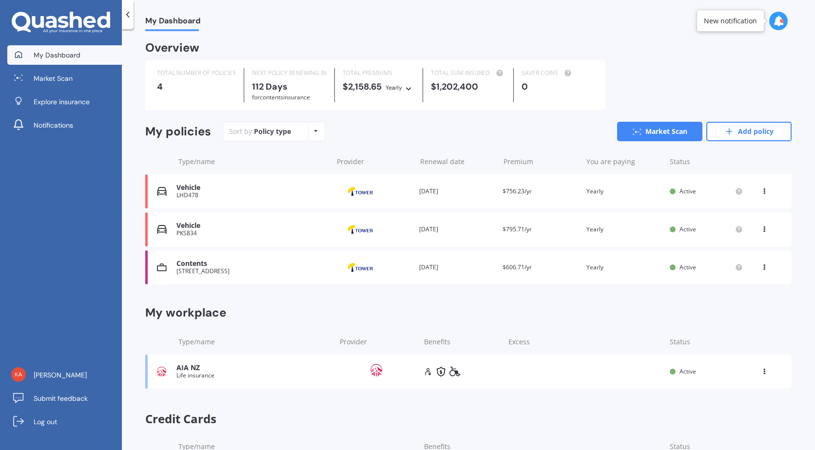
click at [500, 28] on div "My Dashboard" at bounding box center [468, 15] width 693 height 31
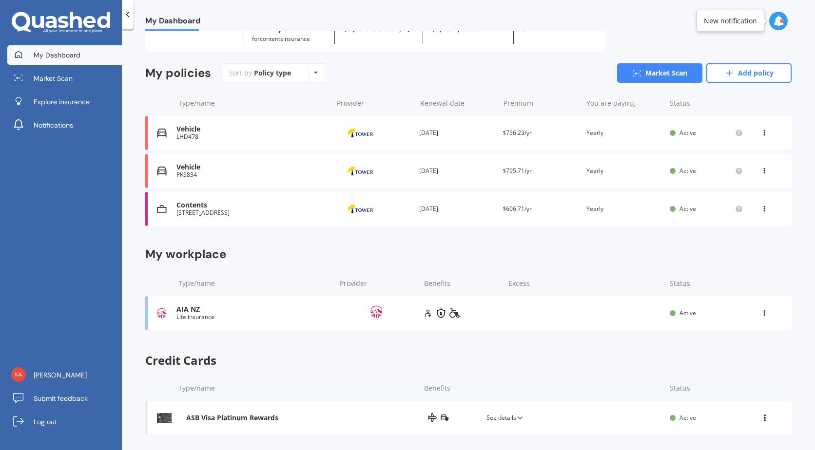
scroll to position [66, 0]
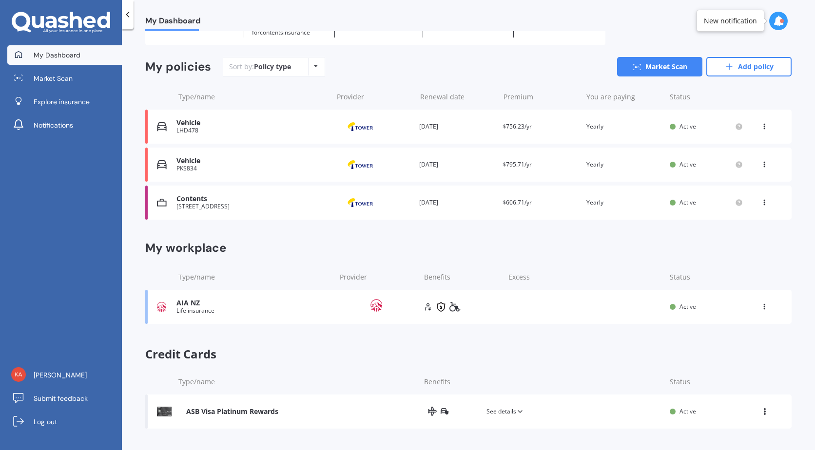
click at [516, 414] on icon at bounding box center [520, 412] width 8 height 8
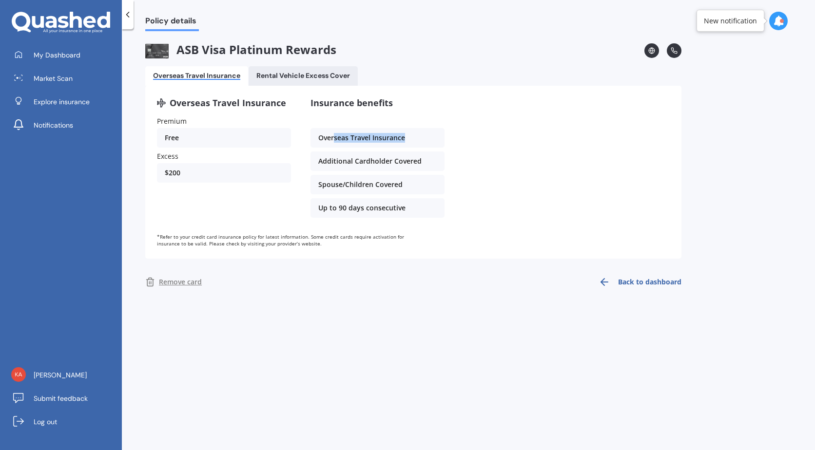
drag, startPoint x: 334, startPoint y: 141, endPoint x: 406, endPoint y: 138, distance: 72.7
click at [406, 138] on div "Overseas Travel Insurance" at bounding box center [377, 137] width 134 height 19
drag, startPoint x: 406, startPoint y: 138, endPoint x: 404, endPoint y: 156, distance: 18.7
click at [404, 156] on div "Additional Cardholder Covered" at bounding box center [377, 161] width 134 height 19
click at [368, 301] on div "Policy details ASB Visa Platinum Rewards Overseas Travel Insurance Rental Vehic…" at bounding box center [468, 241] width 693 height 421
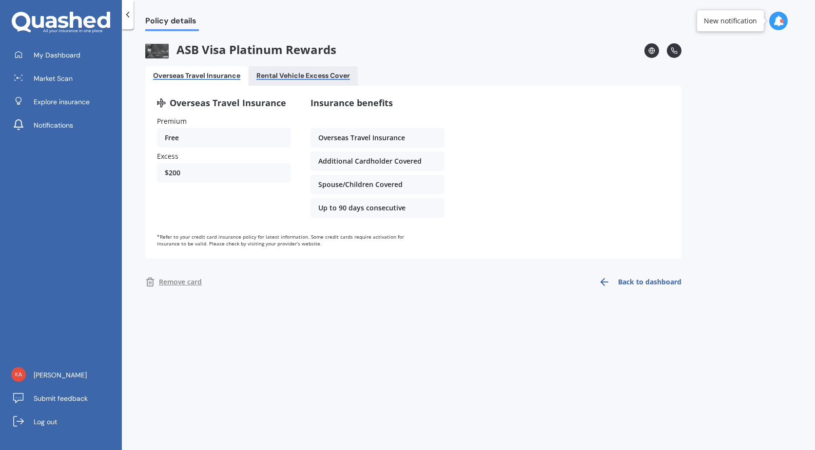
click at [289, 75] on div "Rental Vehicle Excess Cover" at bounding box center [303, 76] width 94 height 8
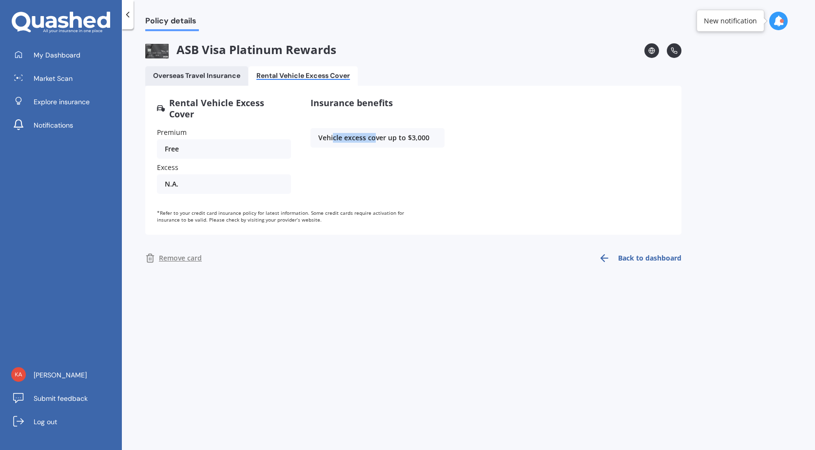
drag, startPoint x: 334, startPoint y: 138, endPoint x: 375, endPoint y: 132, distance: 41.4
click at [375, 132] on div "Vehicle excess cover up to $3,000" at bounding box center [377, 137] width 134 height 19
drag, startPoint x: 200, startPoint y: 70, endPoint x: 238, endPoint y: 84, distance: 40.6
click at [201, 71] on Insurance "Overseas Travel Insurance" at bounding box center [196, 75] width 103 height 19
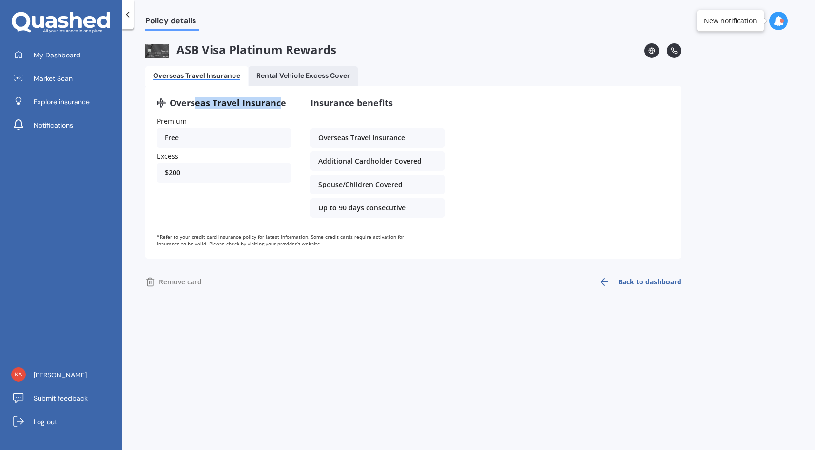
drag, startPoint x: 196, startPoint y: 107, endPoint x: 282, endPoint y: 105, distance: 86.3
click at [282, 105] on span "Overseas Travel Insurance" at bounding box center [228, 102] width 116 height 11
click at [409, 115] on div "Insurance benefits Overseas Travel Insurance Additional Cardholder Covered Spou…" at bounding box center [377, 159] width 134 height 124
click at [318, 74] on div "Rental Vehicle Excess Cover" at bounding box center [303, 76] width 94 height 8
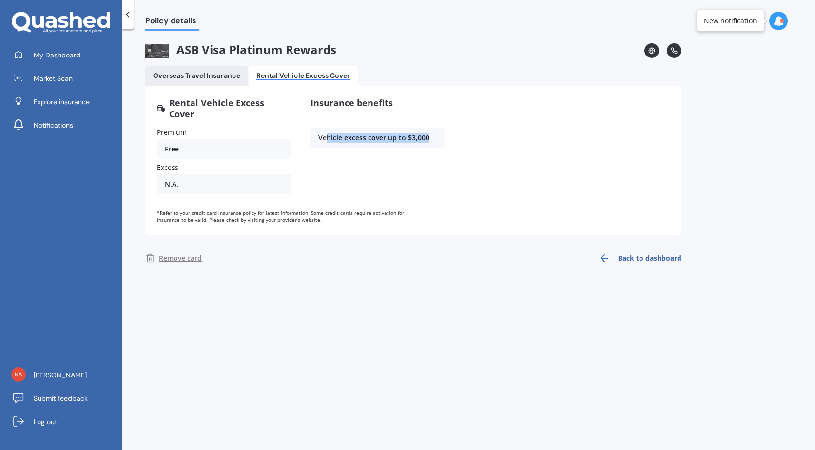
drag, startPoint x: 325, startPoint y: 137, endPoint x: 430, endPoint y: 136, distance: 105.3
click at [430, 136] on div "Vehicle excess cover up to $3,000" at bounding box center [377, 137] width 134 height 19
drag, startPoint x: 430, startPoint y: 136, endPoint x: 458, endPoint y: 139, distance: 28.4
click at [458, 139] on div "Rental Vehicle Excess Cover Premium Free Excess N.A. Insurance benefits Vehicle…" at bounding box center [413, 147] width 513 height 100
click at [480, 146] on div "Rental Vehicle Excess Cover Premium Free Excess N.A. Insurance benefits Vehicle…" at bounding box center [413, 147] width 513 height 100
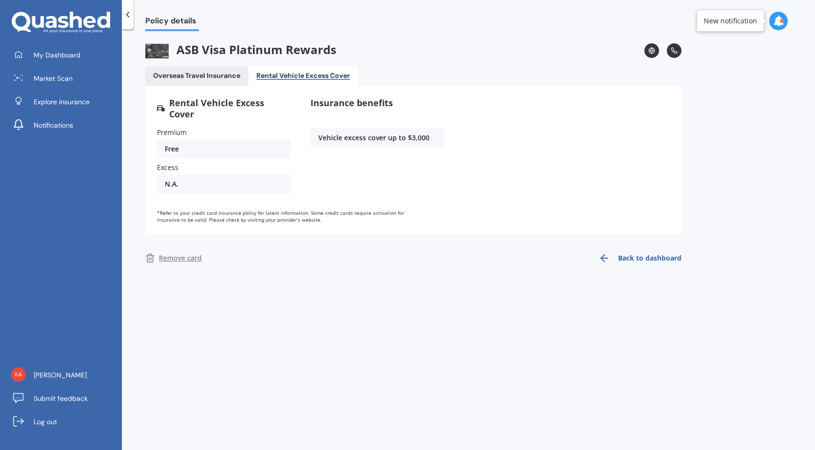
click at [216, 180] on div "N.A." at bounding box center [224, 183] width 134 height 19
click at [208, 79] on div "Overseas Travel Insurance" at bounding box center [196, 76] width 87 height 8
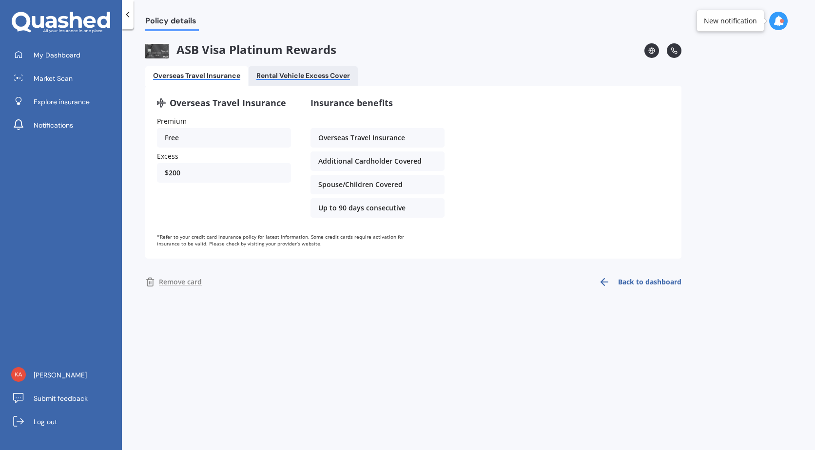
click at [300, 73] on div "Rental Vehicle Excess Cover" at bounding box center [303, 76] width 94 height 8
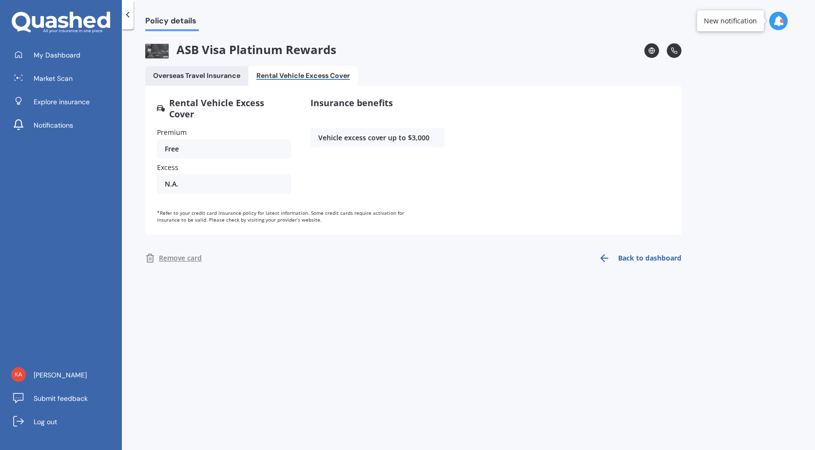
drag, startPoint x: 198, startPoint y: 72, endPoint x: 271, endPoint y: 87, distance: 74.2
click at [201, 72] on div "Overseas Travel Insurance" at bounding box center [196, 76] width 87 height 8
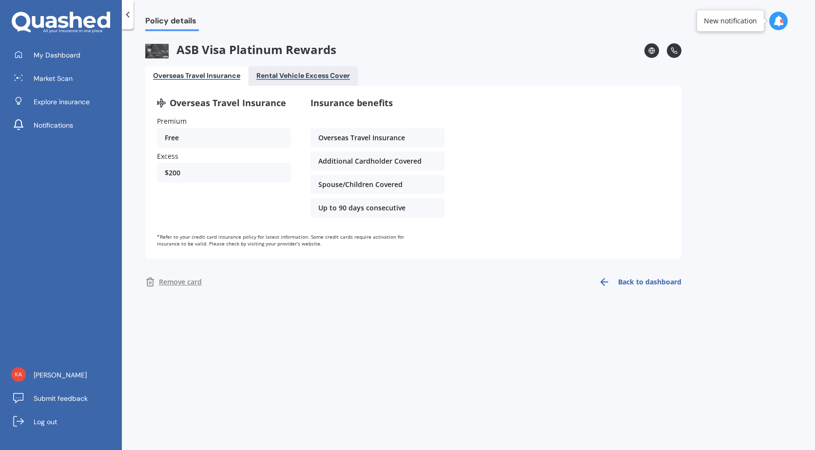
click at [289, 77] on div "Rental Vehicle Excess Cover" at bounding box center [303, 76] width 94 height 8
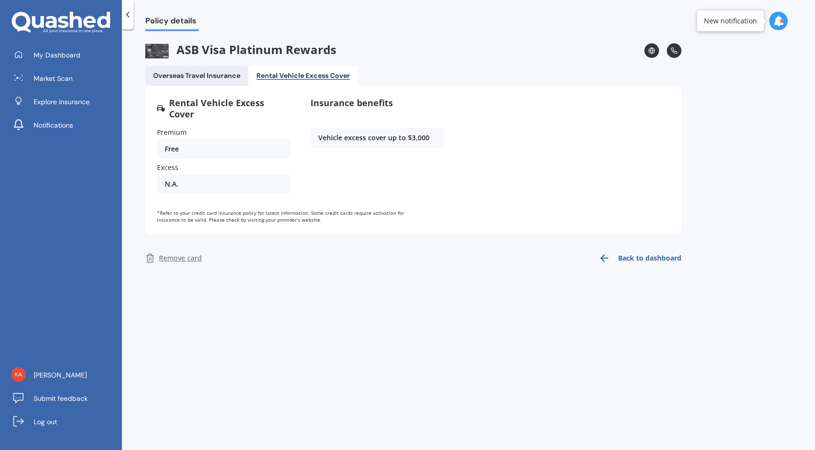
click at [508, 101] on div "Rental Vehicle Excess Cover Premium Free Excess N.A. Insurance benefits Vehicle…" at bounding box center [413, 147] width 513 height 100
